Goal: Transaction & Acquisition: Purchase product/service

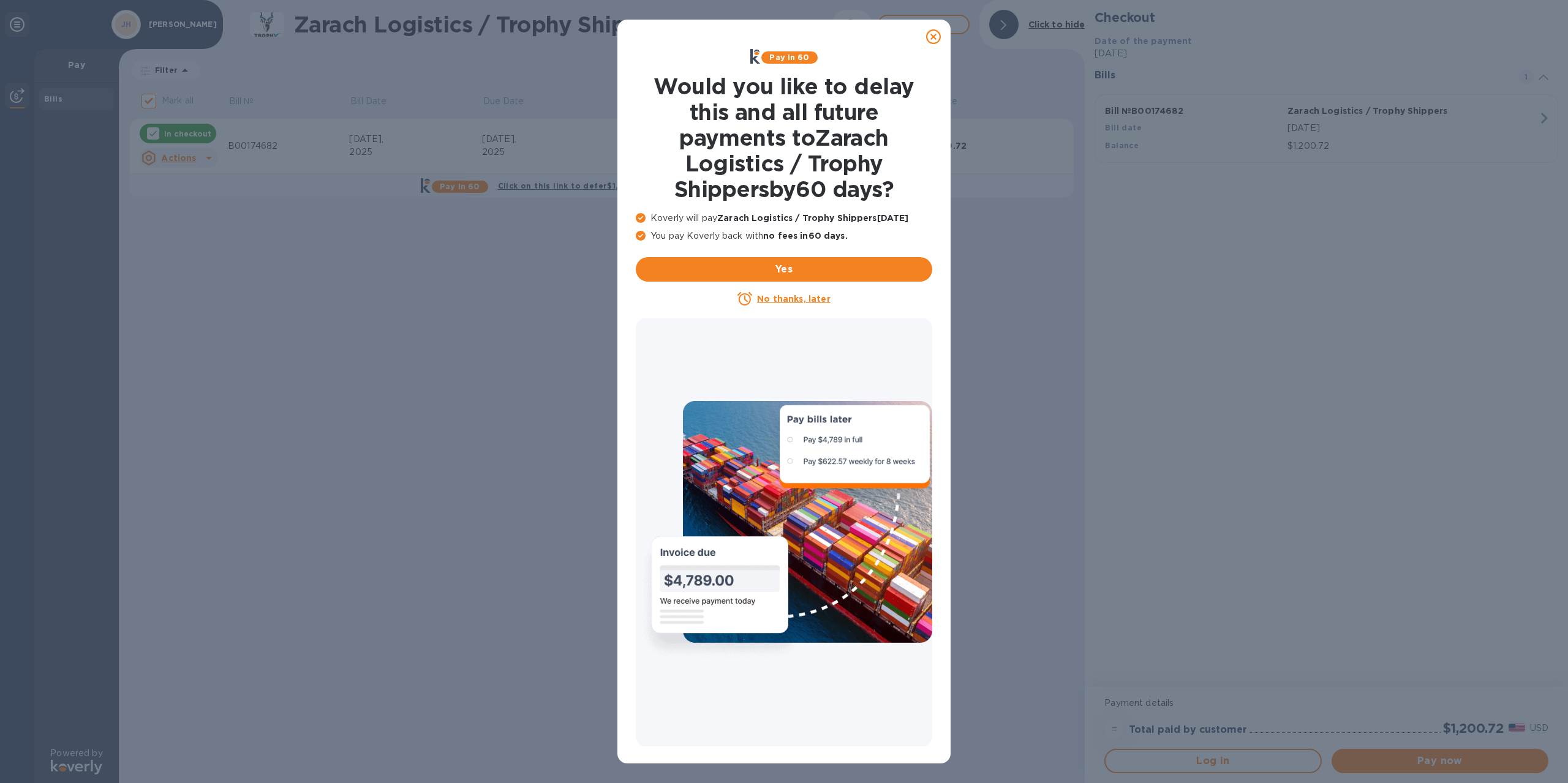
click at [781, 299] on u "No thanks, later" at bounding box center [793, 299] width 73 height 10
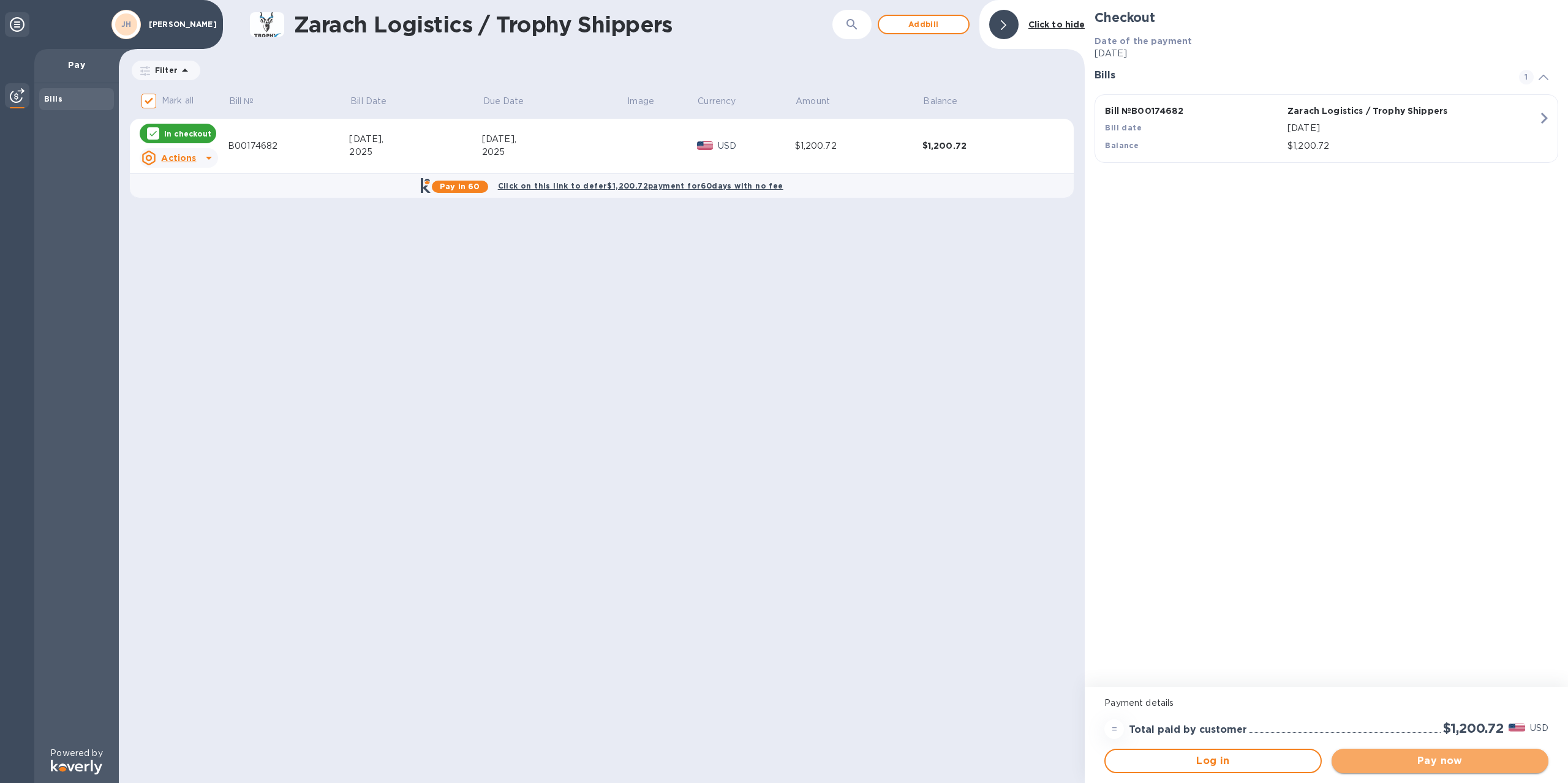
click at [1372, 759] on span "Pay now" at bounding box center [1439, 761] width 197 height 14
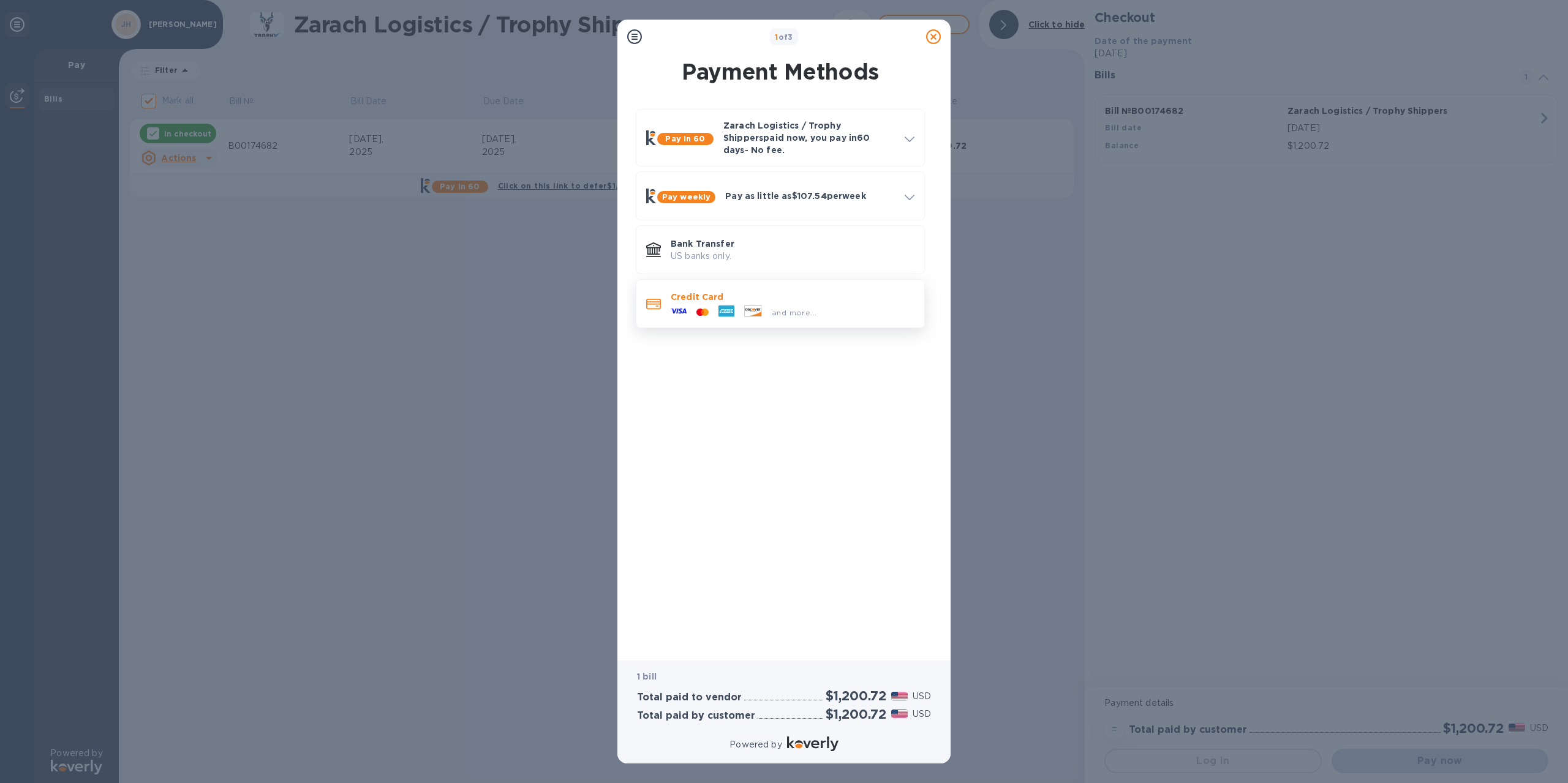
click at [705, 308] on icon at bounding box center [702, 312] width 13 height 7
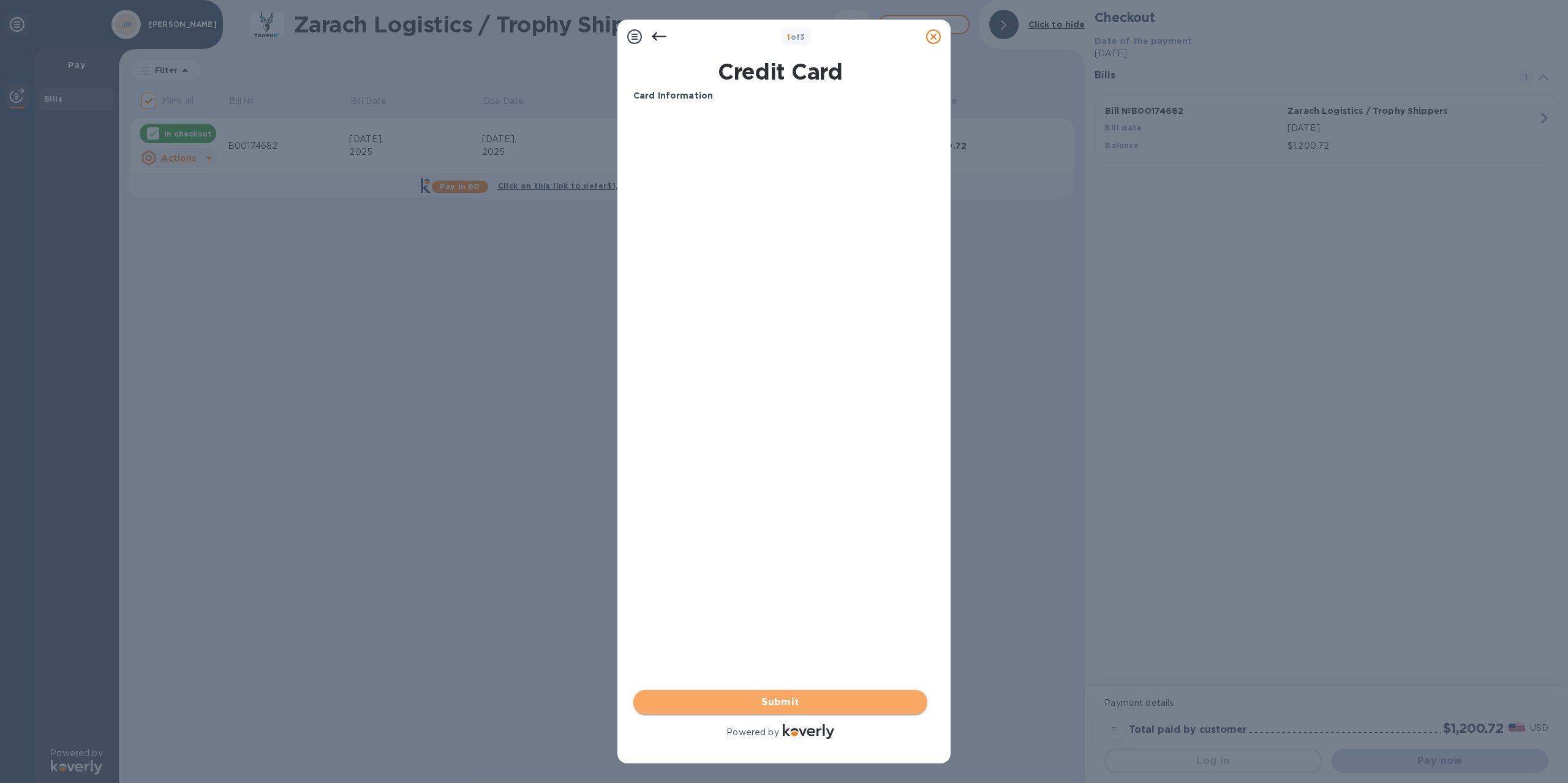
click at [805, 703] on span "Submit" at bounding box center [780, 703] width 274 height 14
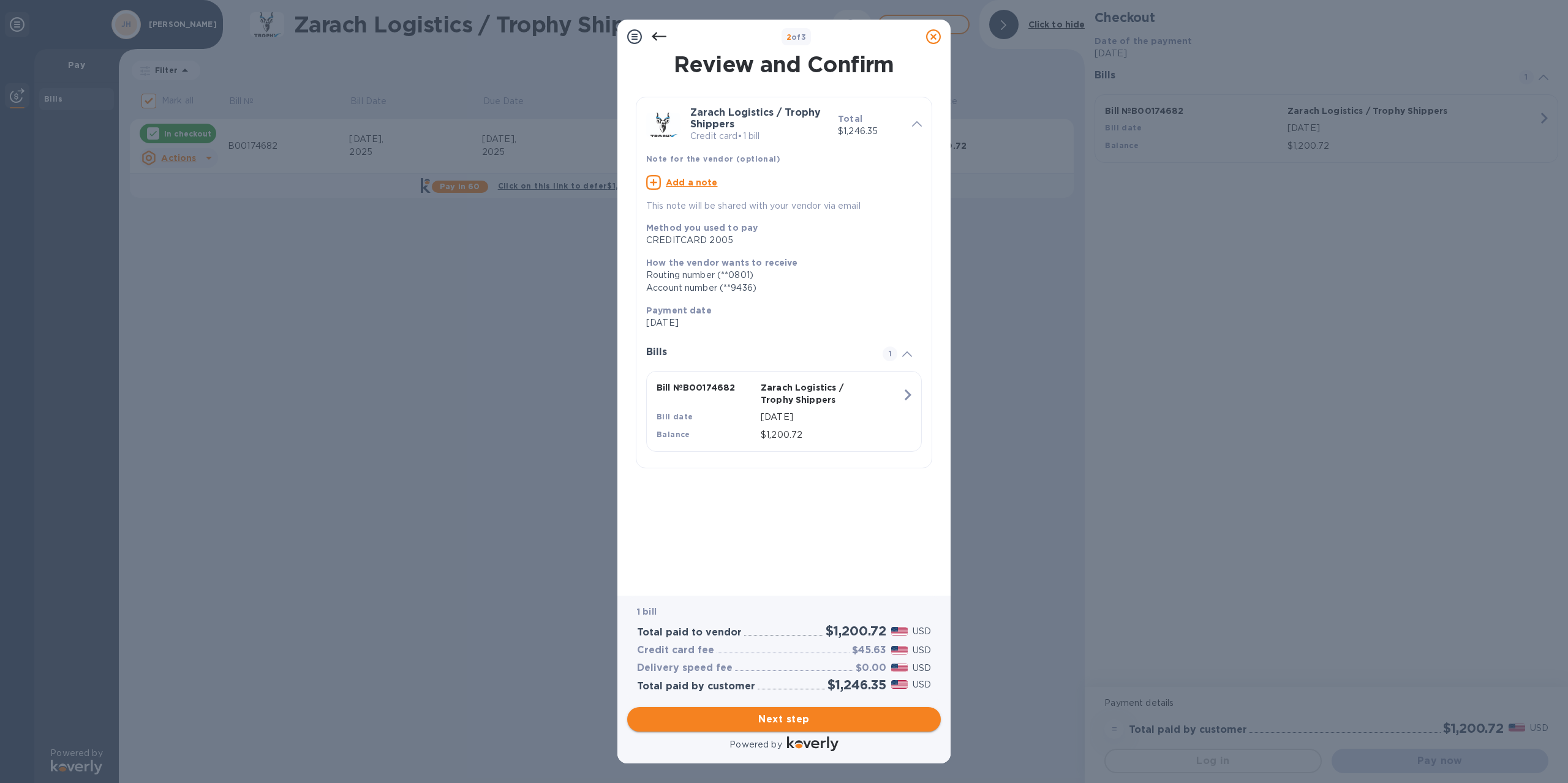
click at [727, 719] on span "Next step" at bounding box center [784, 720] width 294 height 14
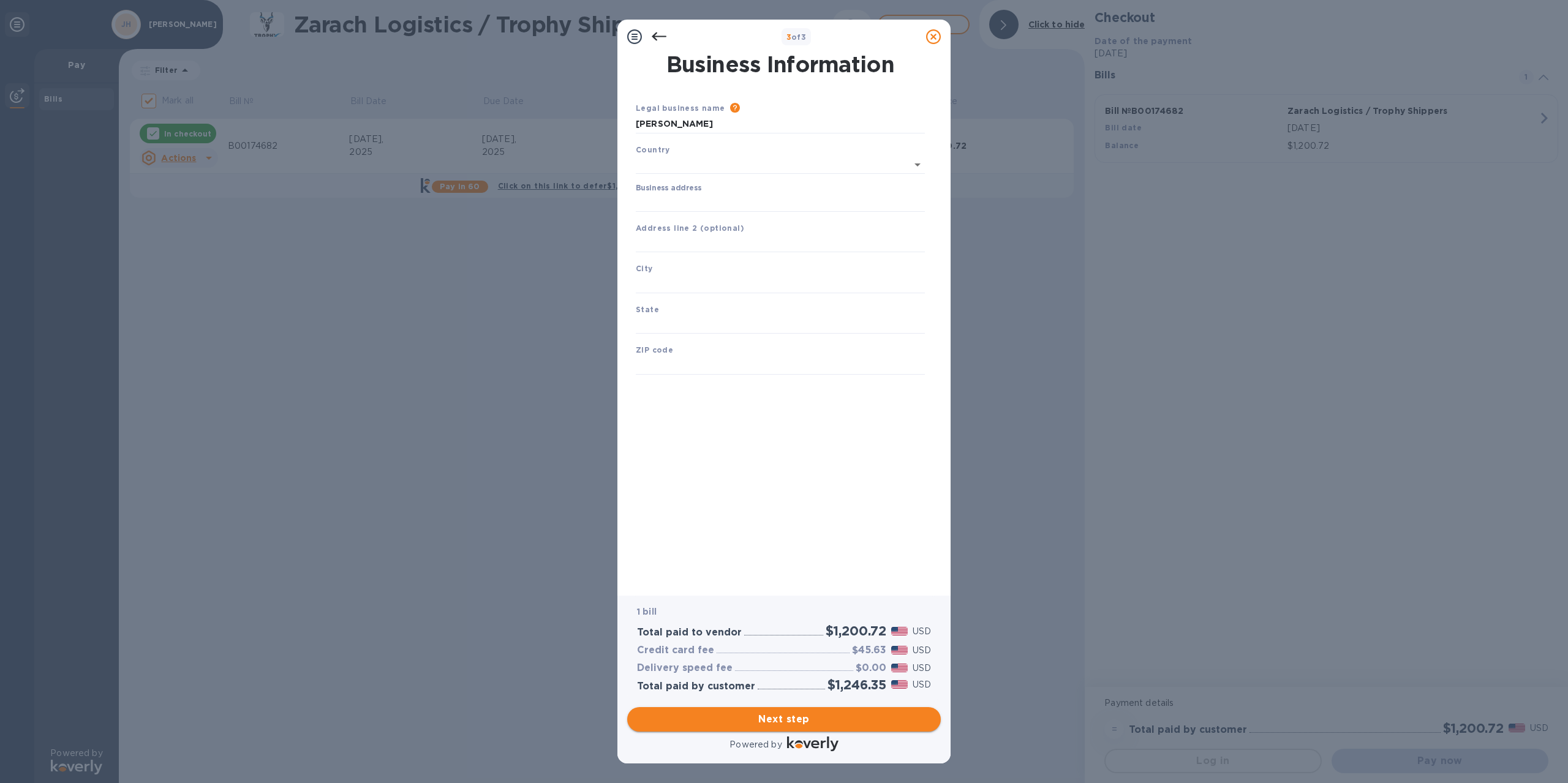
type input "[GEOGRAPHIC_DATA]"
click at [679, 199] on input "Business address" at bounding box center [780, 200] width 289 height 18
type input "PO Box 41036"
click at [671, 281] on input "text" at bounding box center [780, 281] width 289 height 18
type input "[GEOGRAPHIC_DATA]"
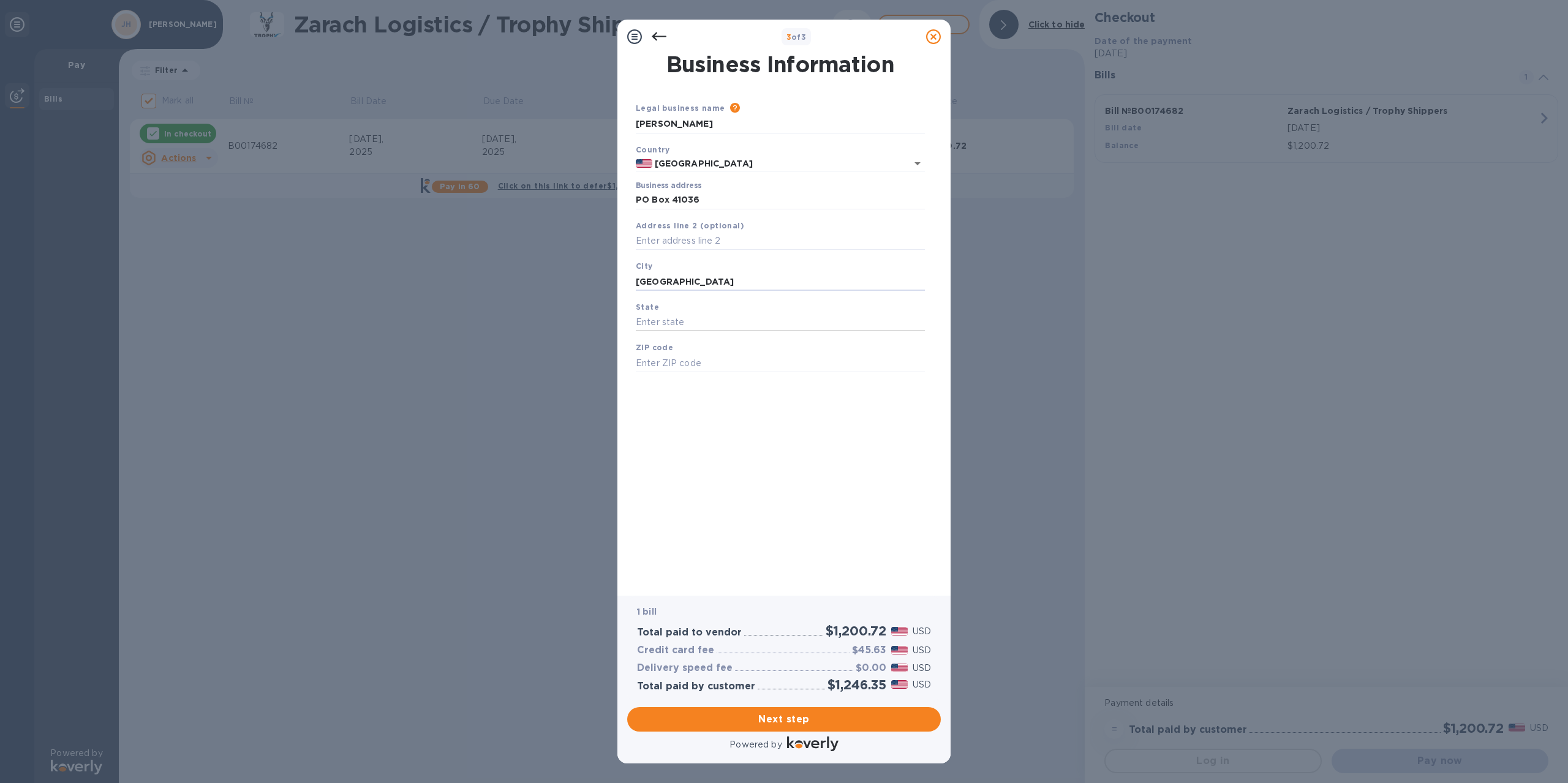
click at [677, 324] on input "text" at bounding box center [780, 323] width 289 height 18
type input "[US_STATE]"
click at [668, 361] on input "text" at bounding box center [780, 363] width 289 height 18
type input "95841"
click at [771, 718] on span "Next step" at bounding box center [784, 720] width 294 height 14
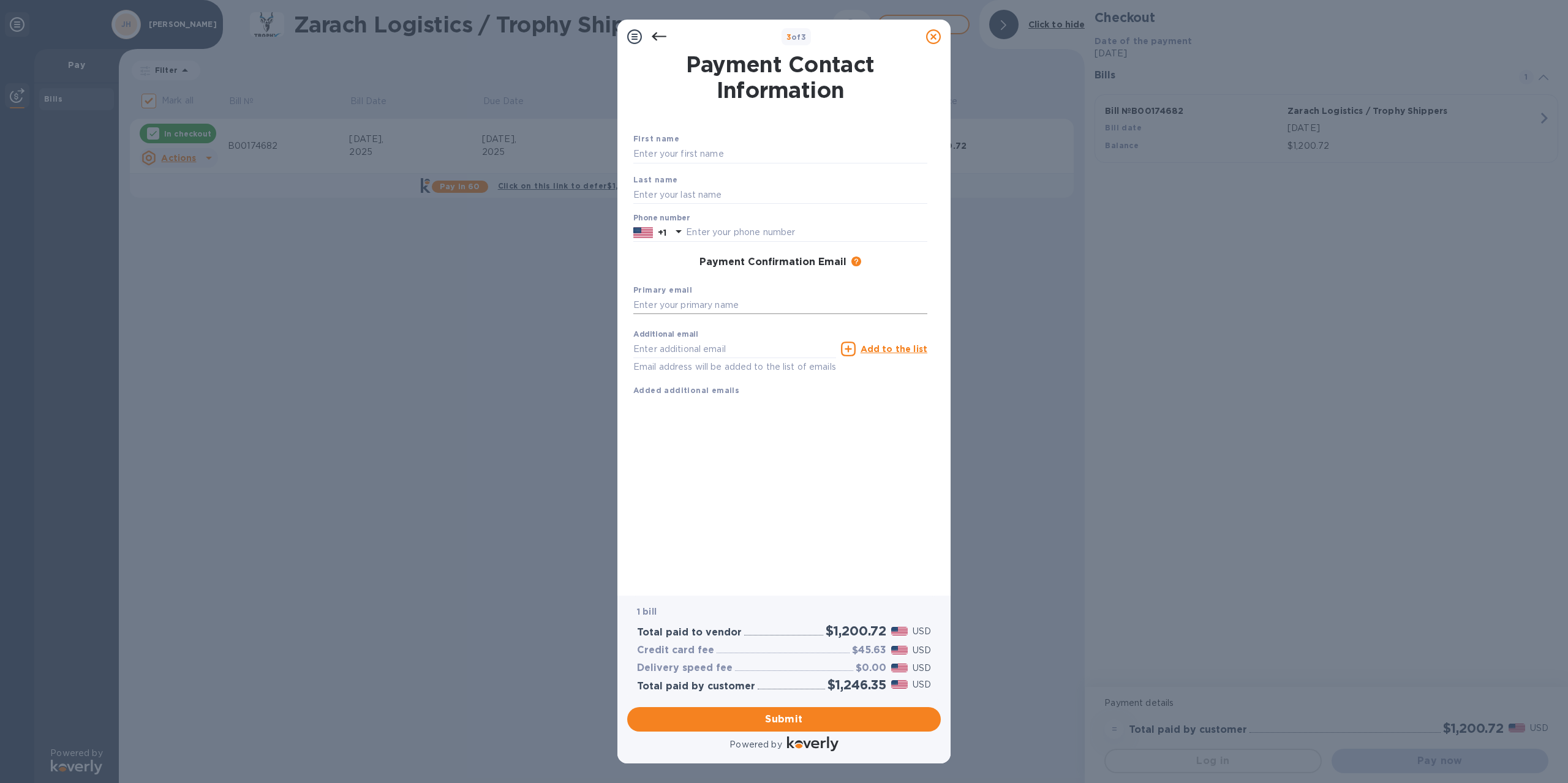
click at [653, 307] on input "text" at bounding box center [780, 306] width 294 height 18
type input "[PERSON_NAME][EMAIL_ADDRESS][PERSON_NAME][DOMAIN_NAME]"
click at [765, 716] on span "Submit" at bounding box center [784, 720] width 294 height 14
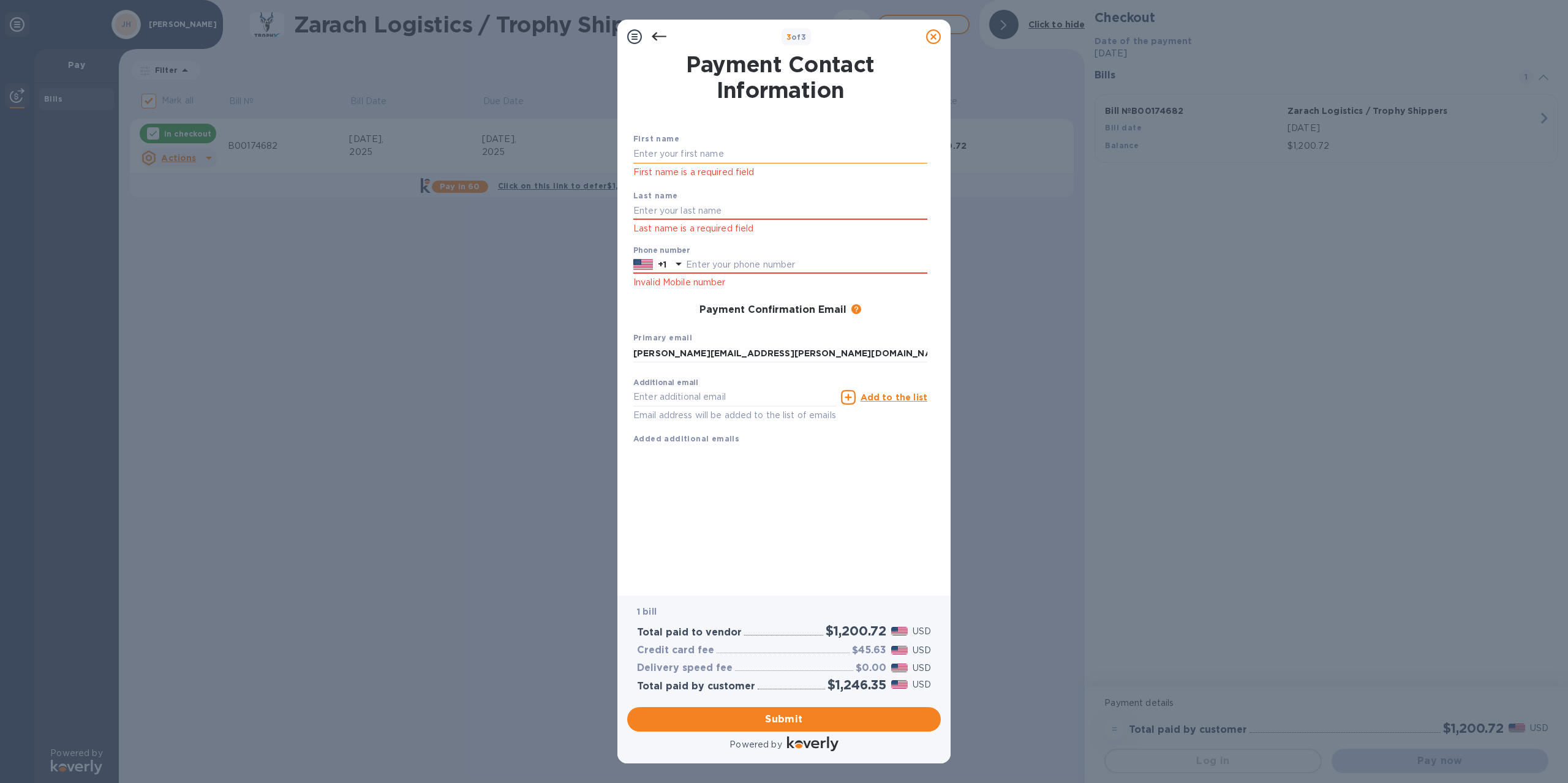
click at [656, 152] on input "text" at bounding box center [780, 154] width 294 height 18
type input "[PERSON_NAME]"
click at [641, 204] on input "text" at bounding box center [780, 212] width 294 height 18
type input "[PERSON_NAME]"
click at [691, 266] on input "text" at bounding box center [807, 265] width 241 height 18
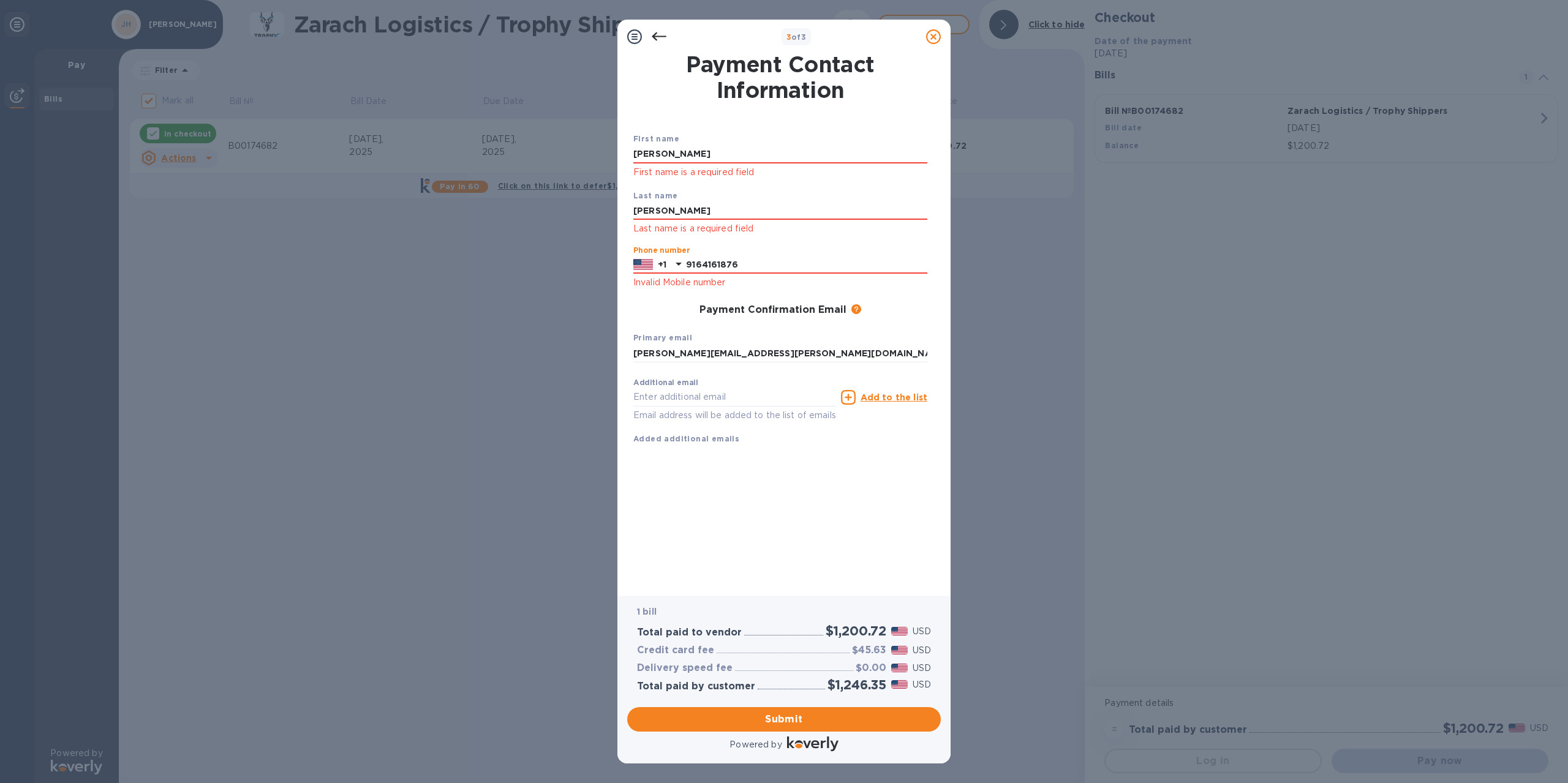
type input "9164161876"
click at [910, 316] on div "Payment Confirmation Email The added email addresses will be used to send the p…" at bounding box center [780, 310] width 294 height 13
click at [777, 714] on span "Submit" at bounding box center [784, 720] width 294 height 14
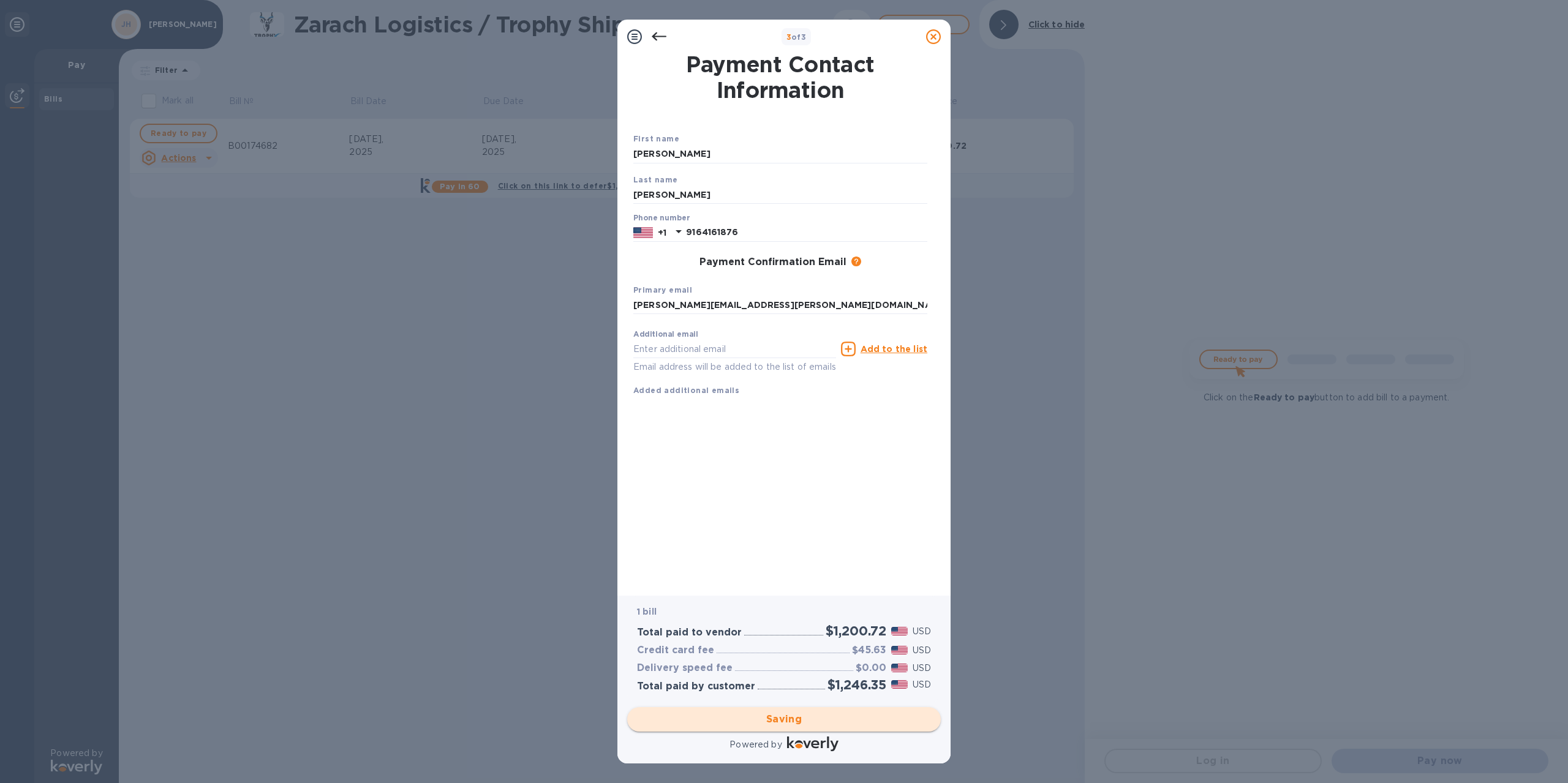
checkbox input "false"
